Goal: Check status: Check status

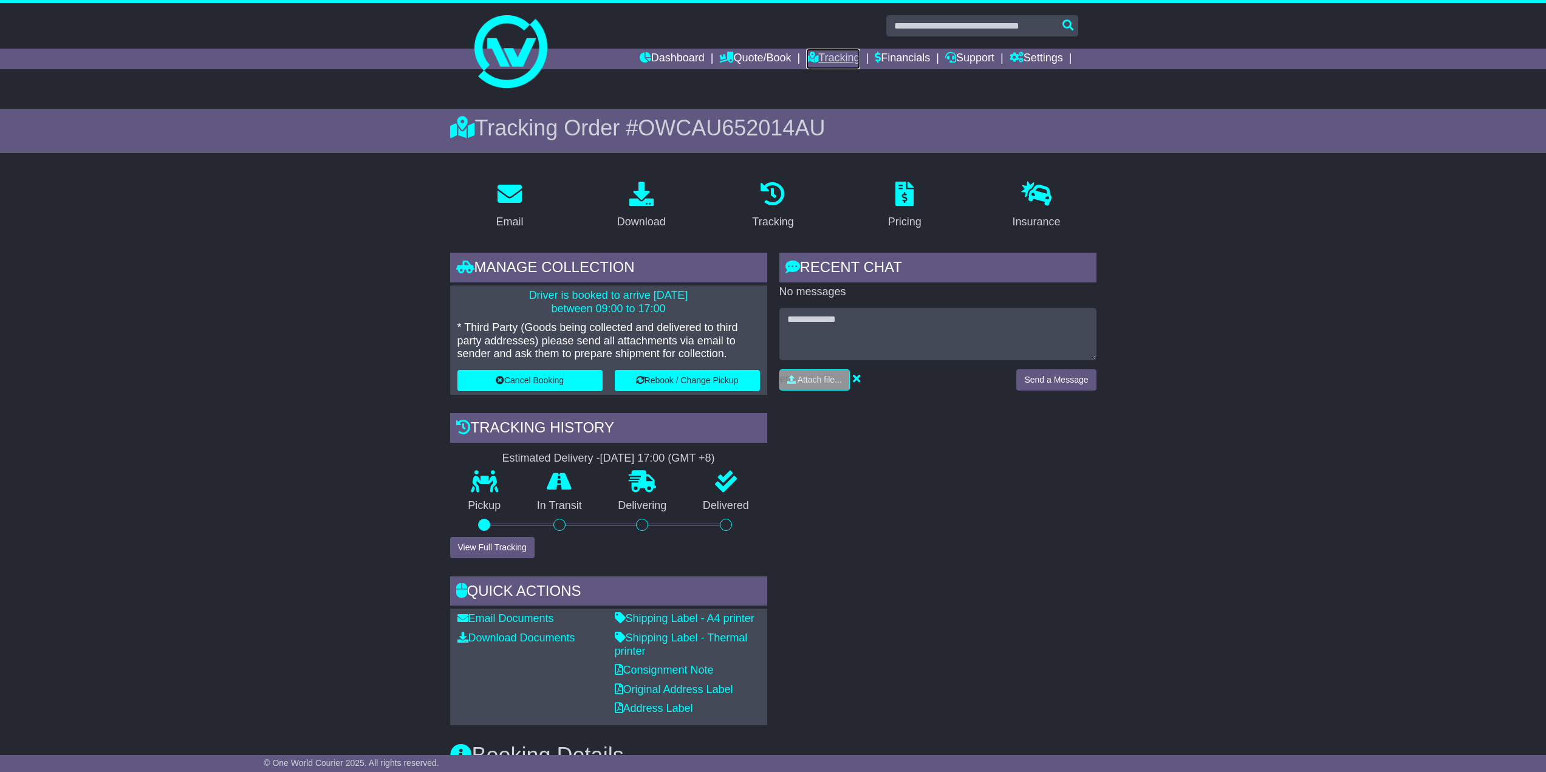
click at [817, 57] on link "Tracking" at bounding box center [832, 59] width 53 height 21
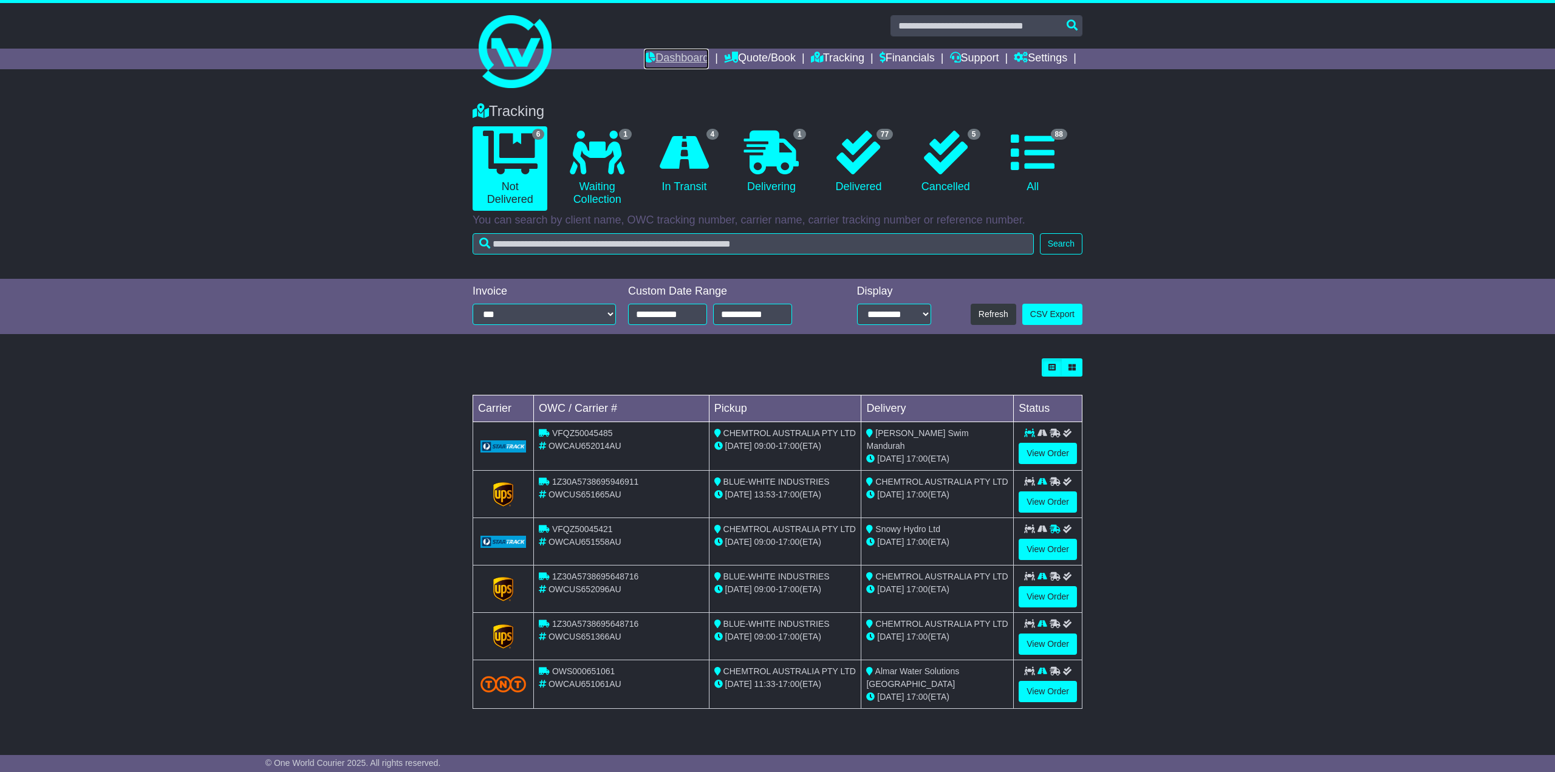
click at [671, 56] on link "Dashboard" at bounding box center [676, 59] width 65 height 21
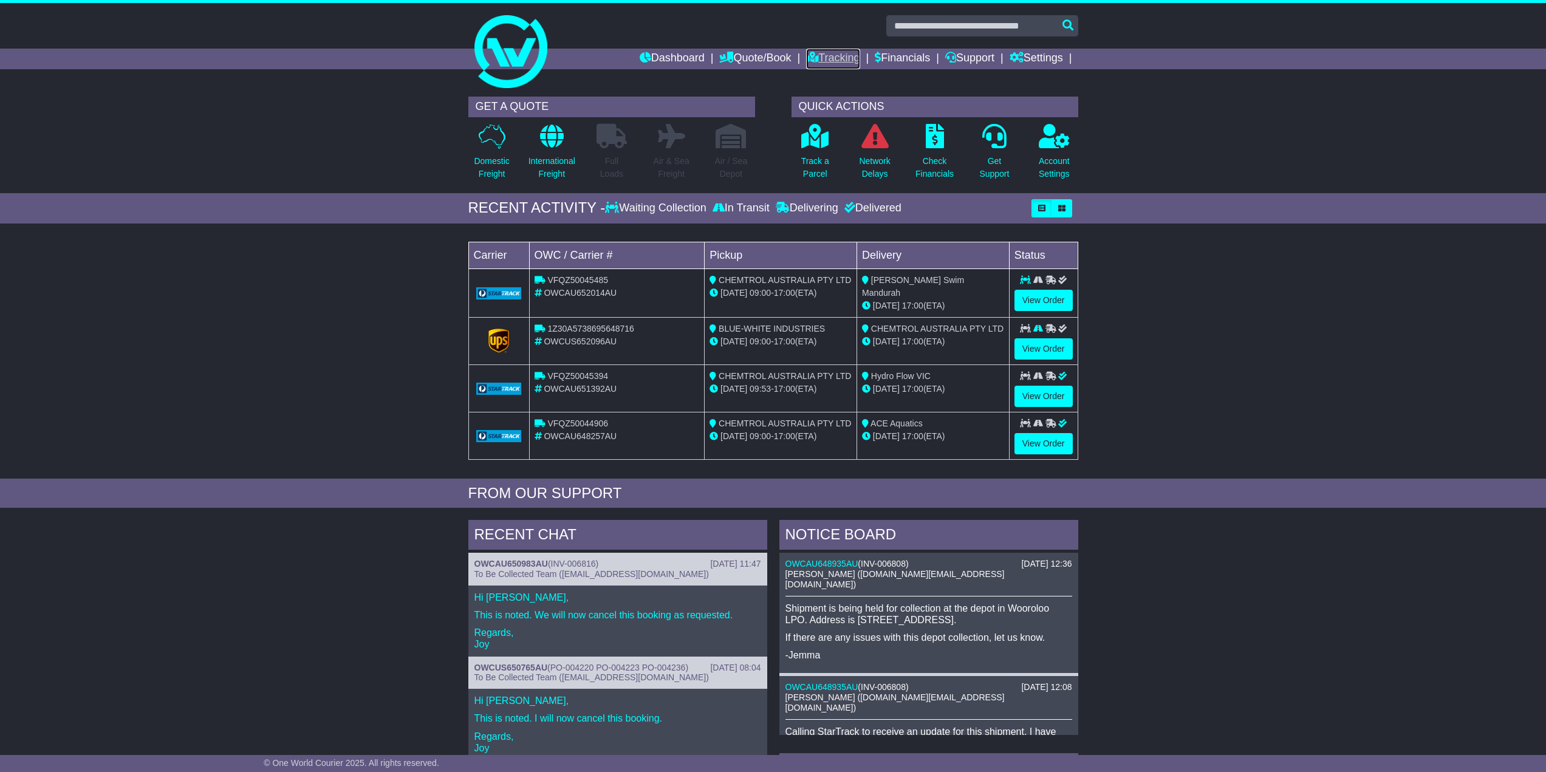
click at [817, 58] on link "Tracking" at bounding box center [832, 59] width 53 height 21
